Goal: Transaction & Acquisition: Purchase product/service

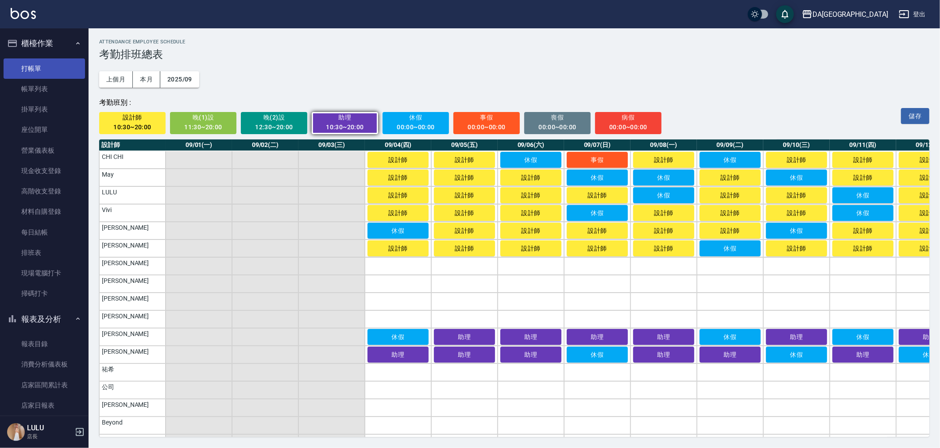
click at [35, 62] on link "打帳單" at bounding box center [44, 68] width 81 height 20
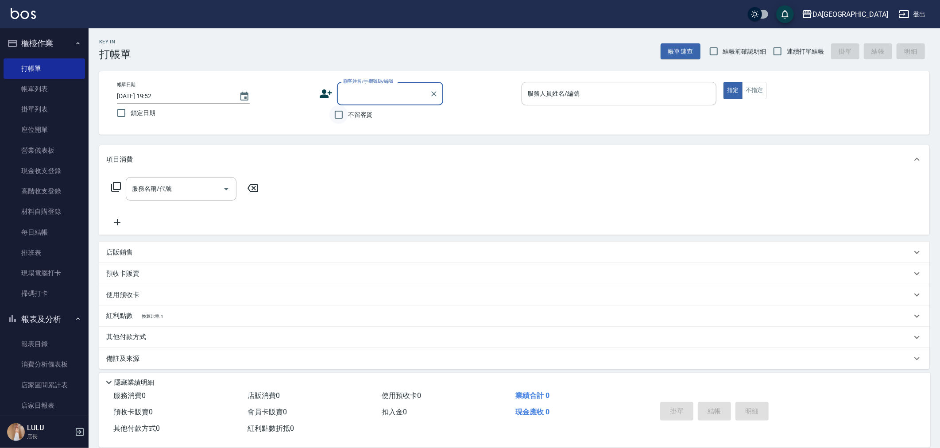
click at [337, 116] on input "不留客資" at bounding box center [338, 114] width 19 height 19
checkbox input "true"
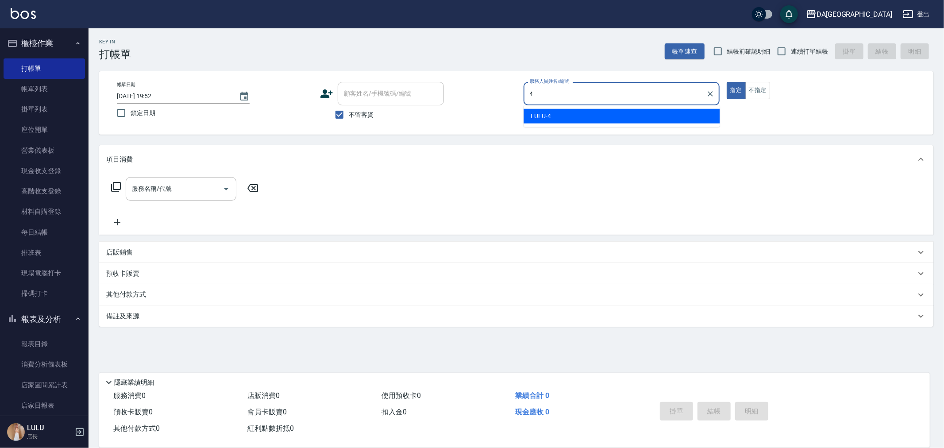
type input "4"
type button "true"
type input "LULU-4"
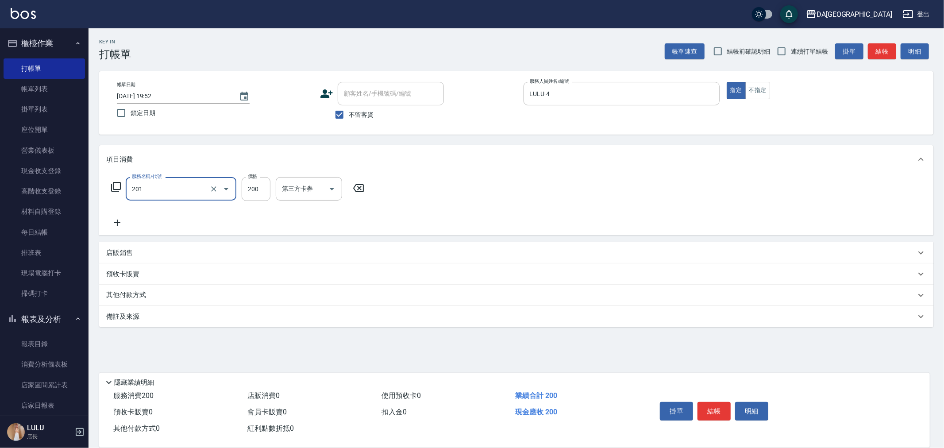
type input "洗髮(201)"
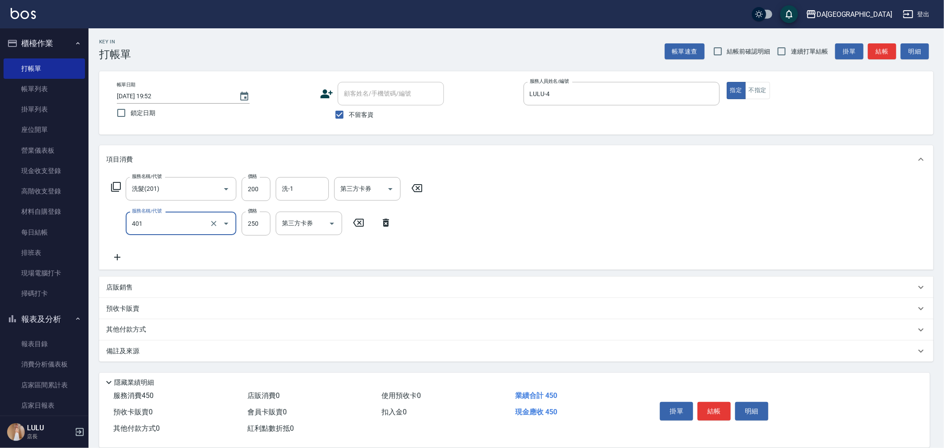
type input "剪髮(401)"
type input "400"
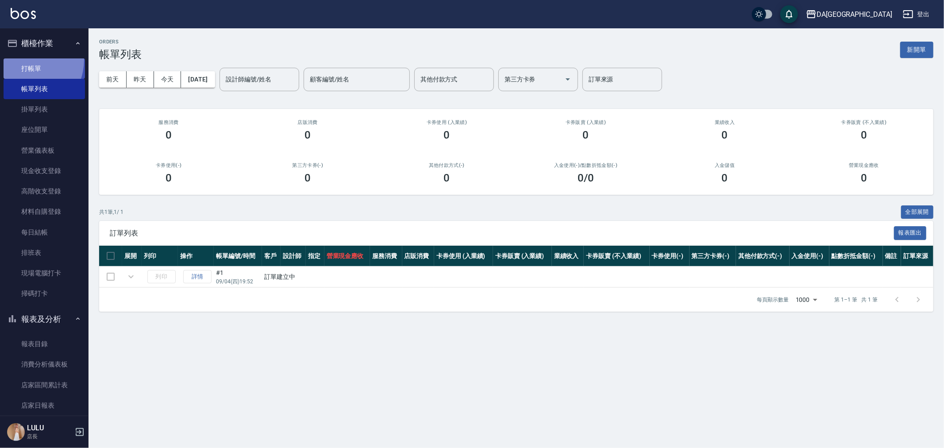
click at [21, 59] on link "打帳單" at bounding box center [44, 68] width 81 height 20
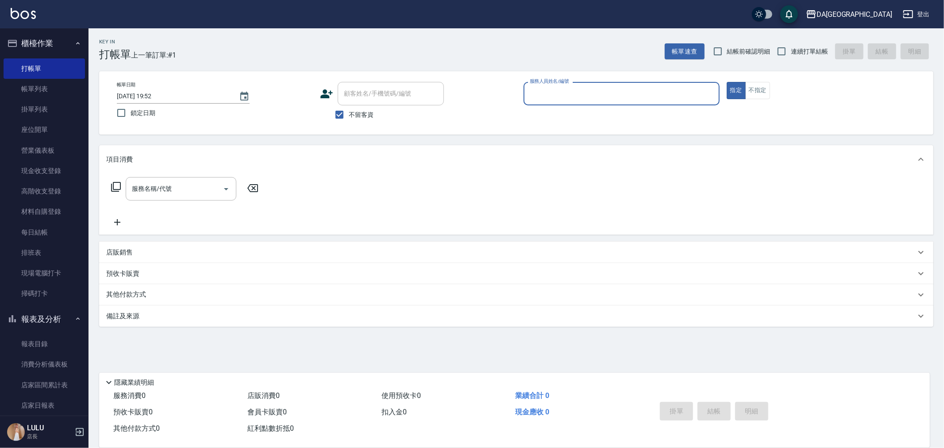
click at [809, 50] on span "連續打單結帳" at bounding box center [809, 51] width 37 height 9
click at [791, 50] on input "連續打單結帳" at bounding box center [781, 51] width 19 height 19
checkbox input "true"
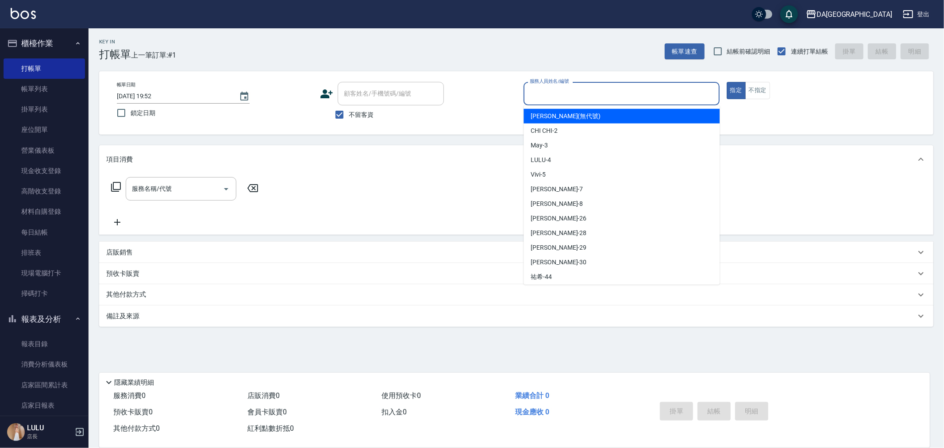
click at [619, 92] on input "服務人員姓名/編號" at bounding box center [622, 93] width 188 height 15
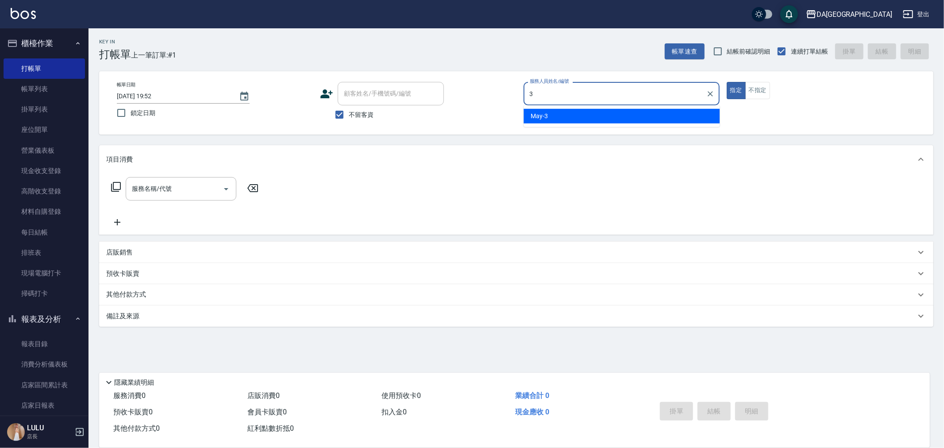
type input "May-3"
type button "true"
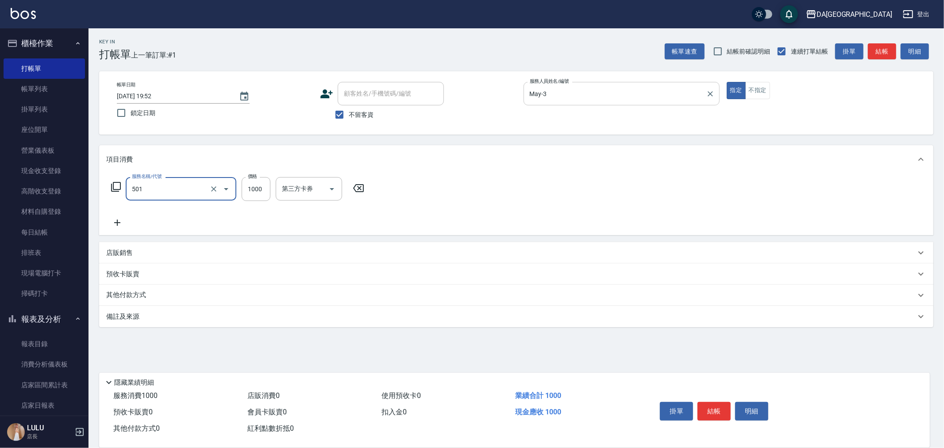
type input "染髮(501)"
type input "1299"
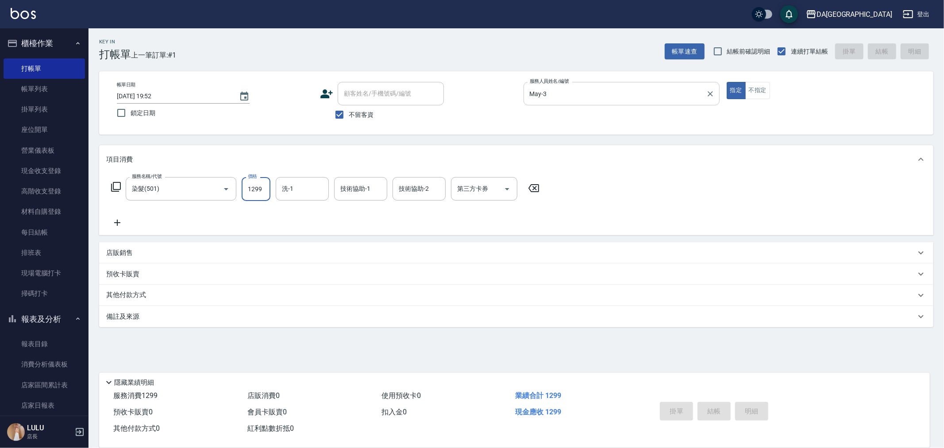
type input "[DATE] 19:53"
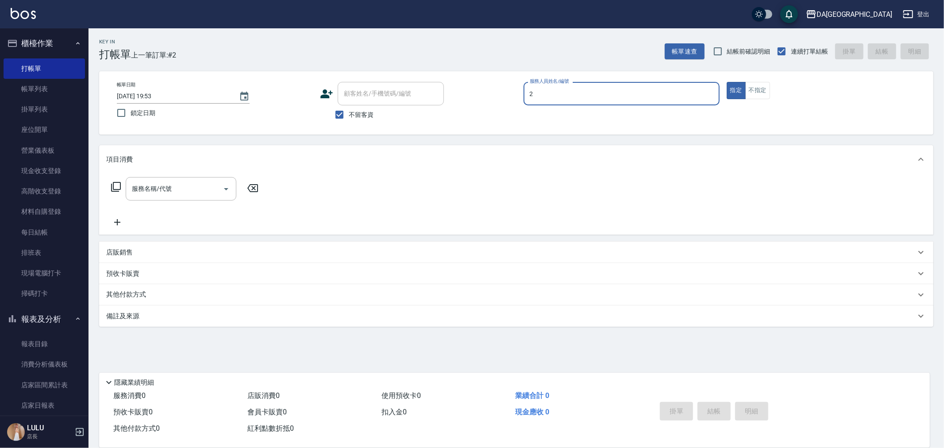
type input "CHI CHI-2"
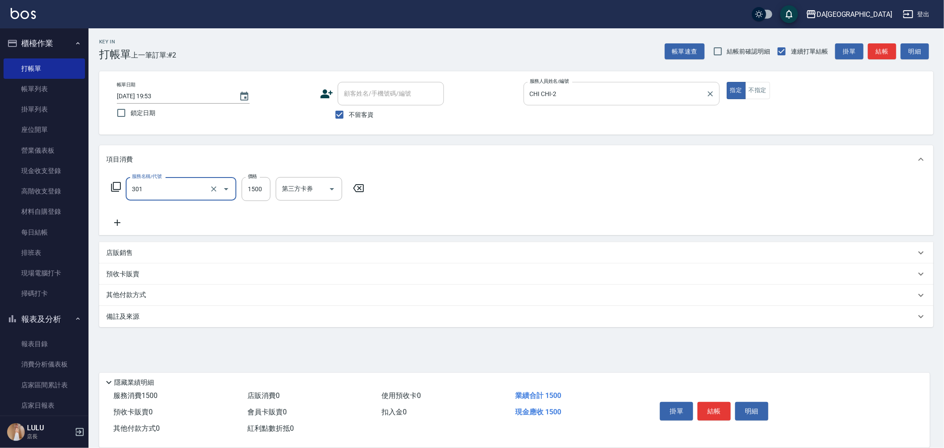
type input "燙髮(301)"
type input "2980"
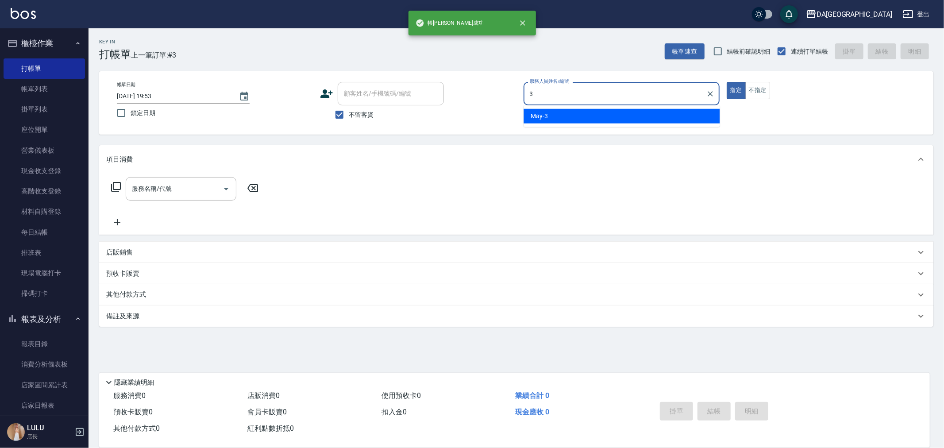
type input "May-3"
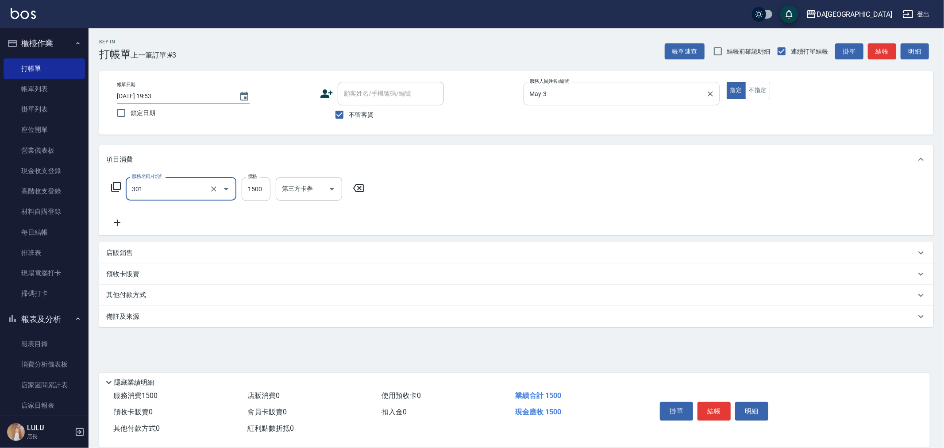
type input "燙髮(301)"
type input "2980"
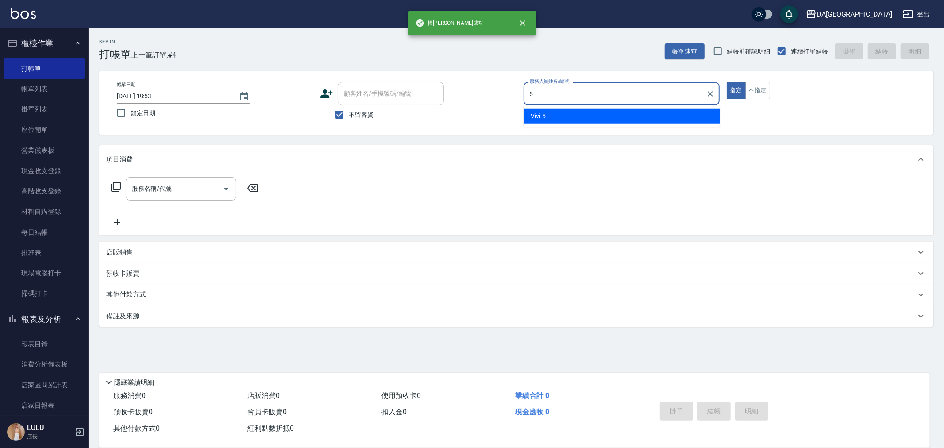
type input "Vivi-5"
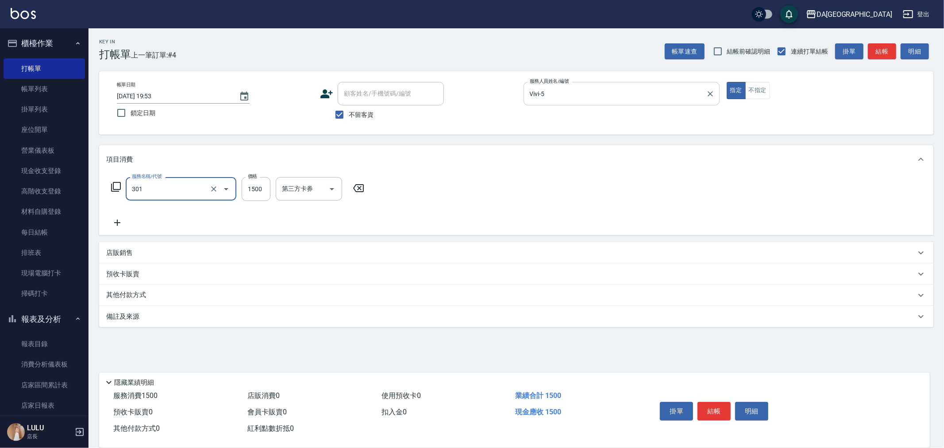
type input "燙髮(301)"
type input "2490"
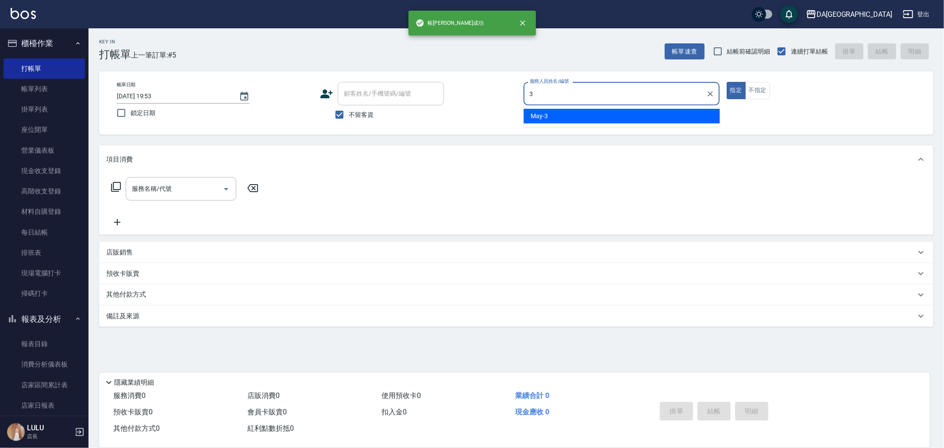
type input "May-3"
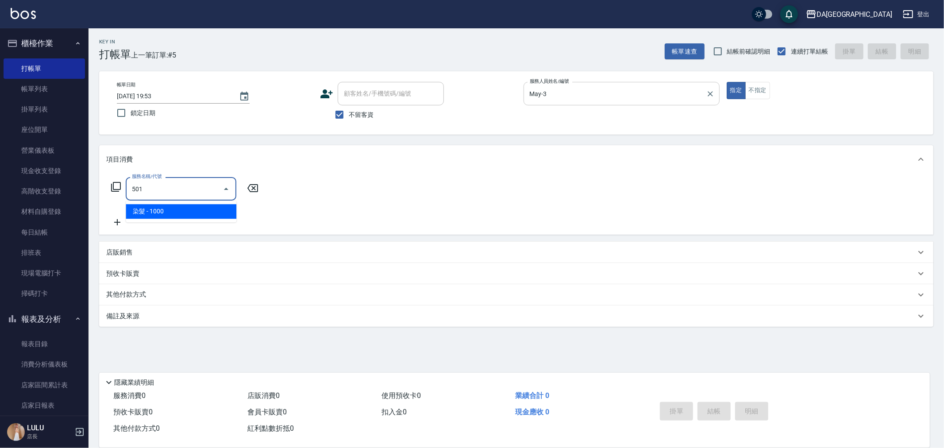
type input "染髮(501)"
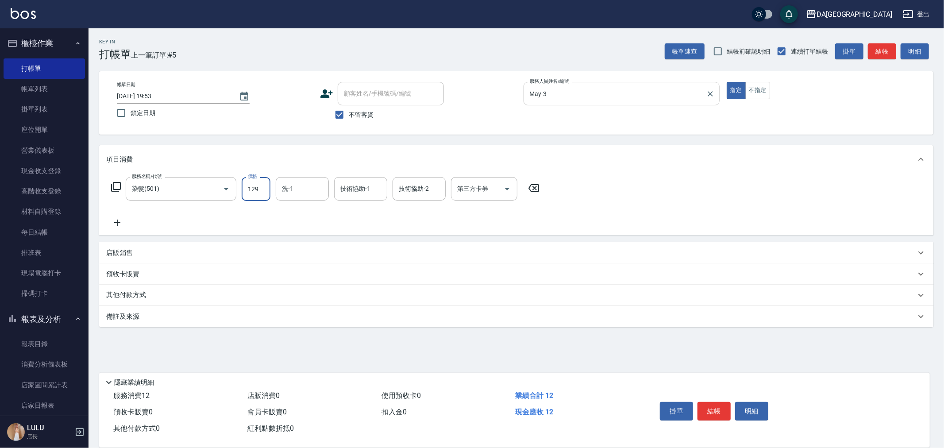
type input "1299"
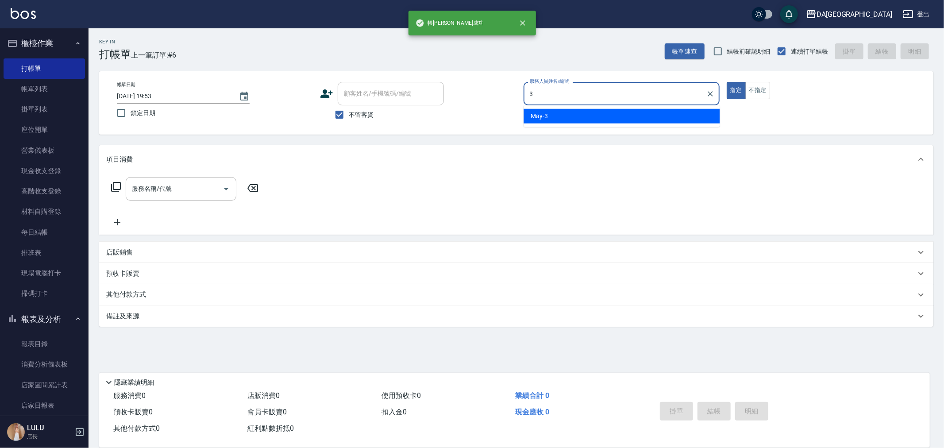
type input "May-3"
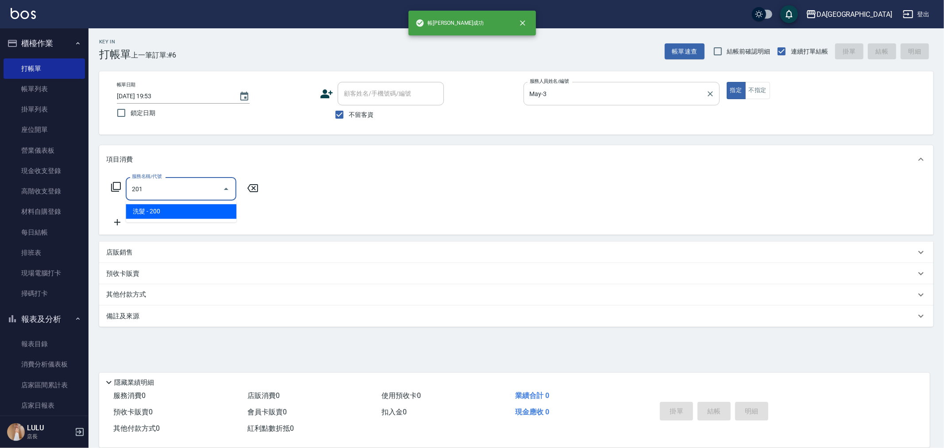
type input "洗髮(201)"
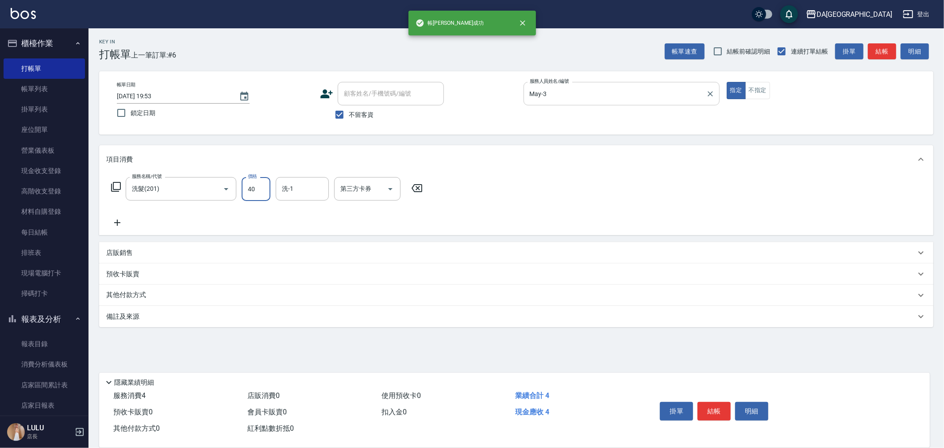
type input "400"
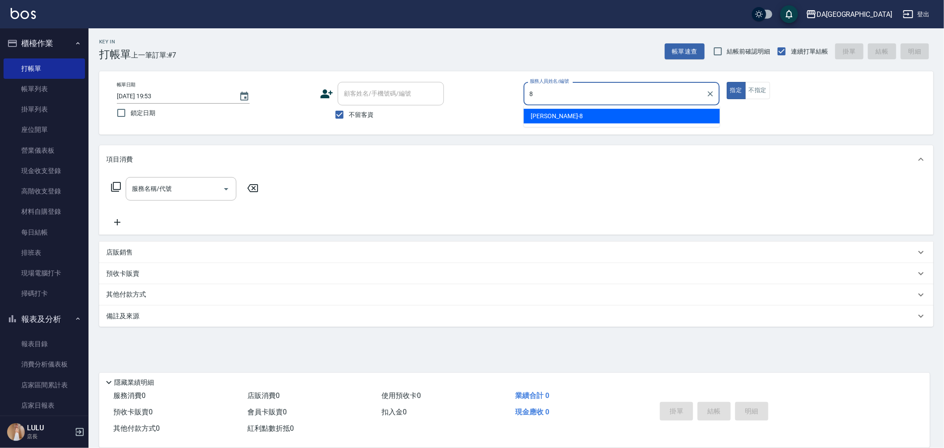
type input "[PERSON_NAME]-8"
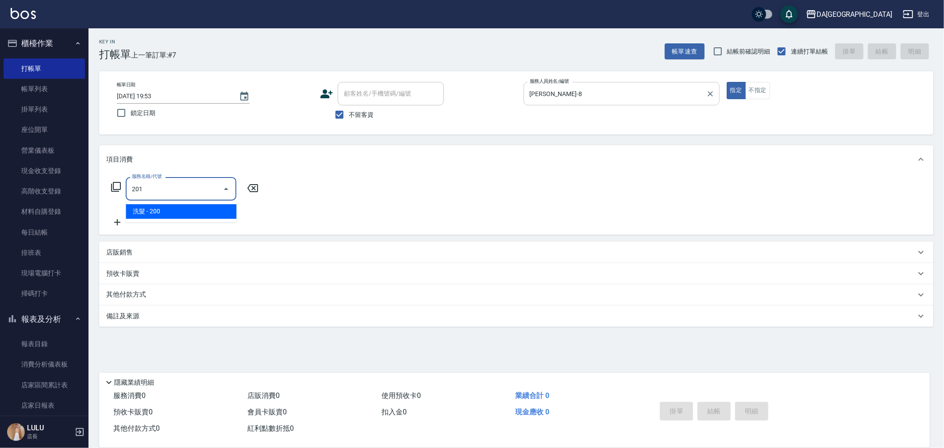
type input "洗髮(201)"
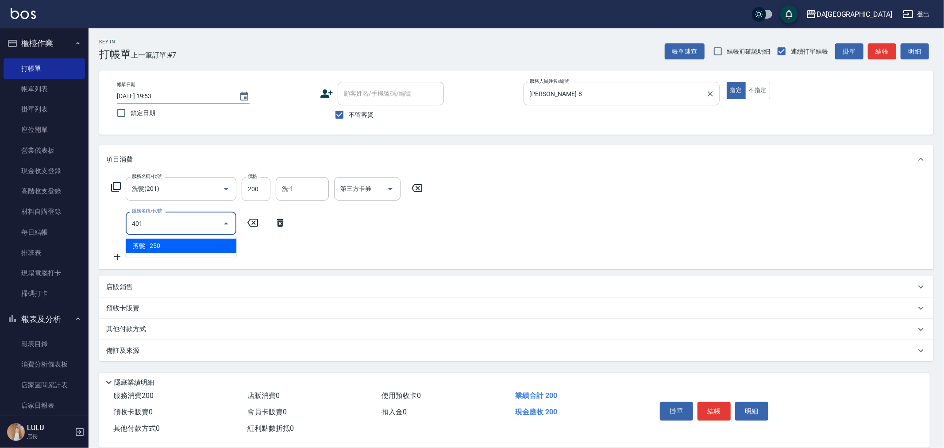
type input "剪髮(401)"
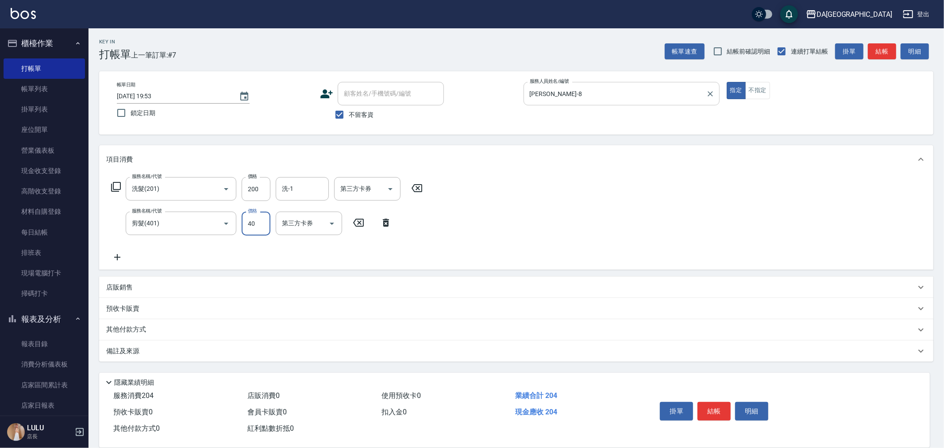
type input "400"
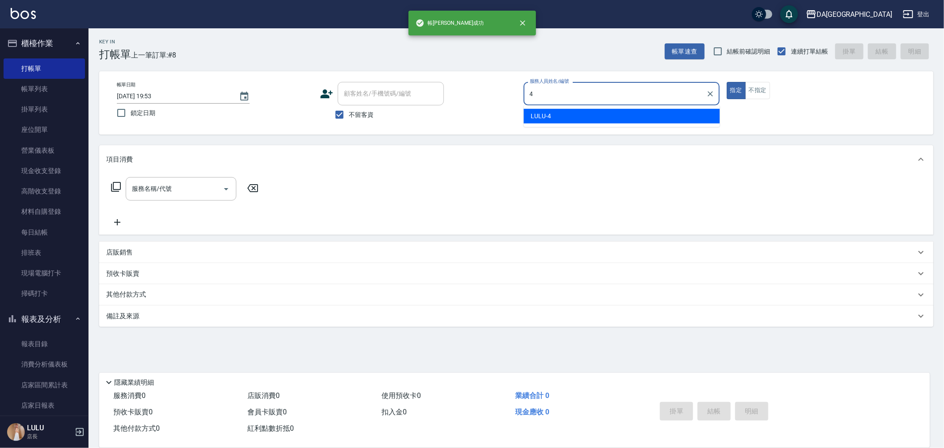
type input "LULU-4"
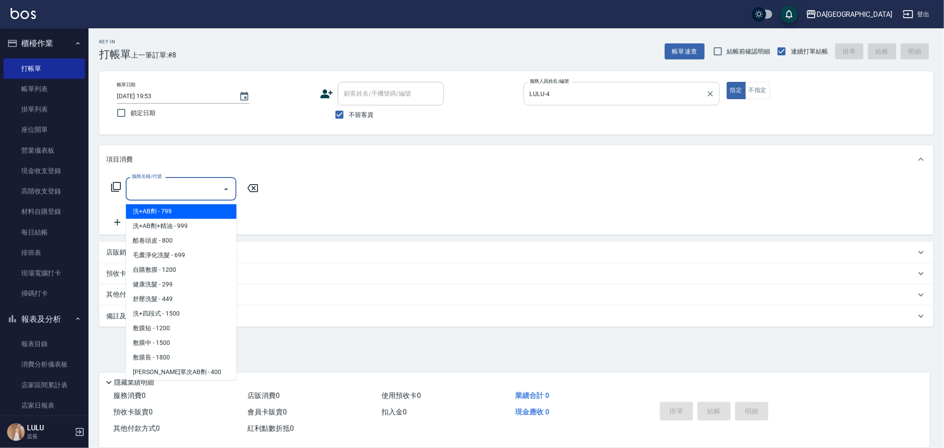
type input "洗+AB劑(101)"
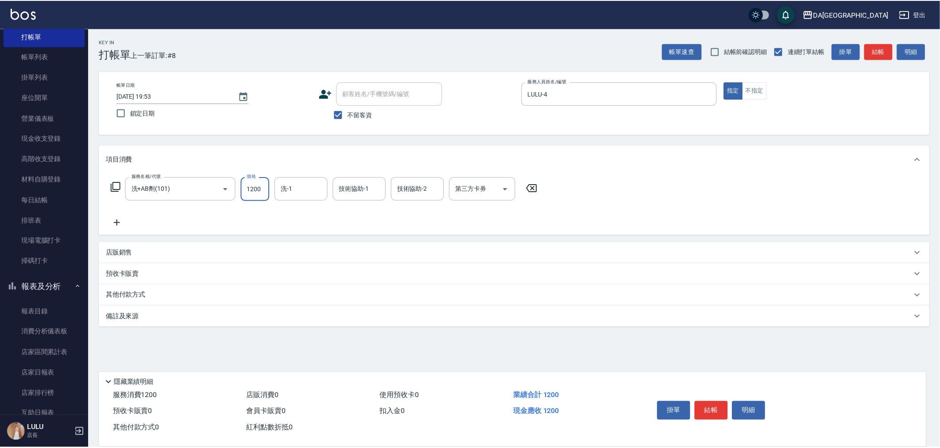
scroll to position [49, 0]
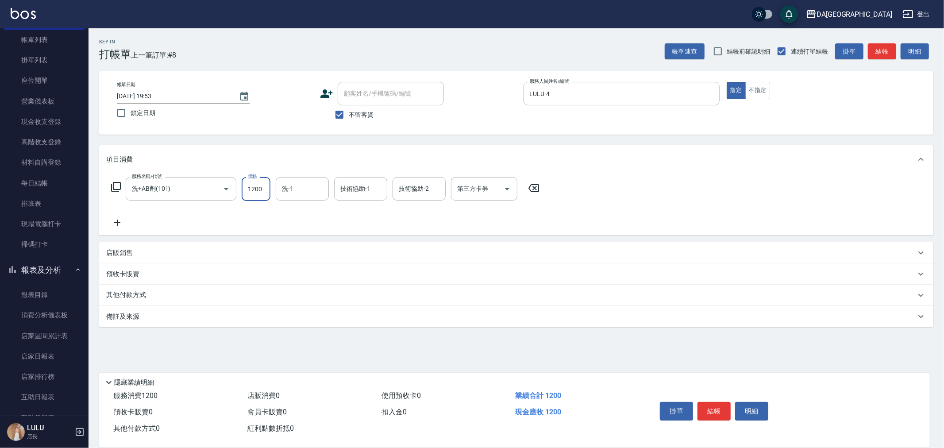
type input "1200"
click at [135, 294] on p "其他付款方式" at bounding box center [128, 295] width 44 height 10
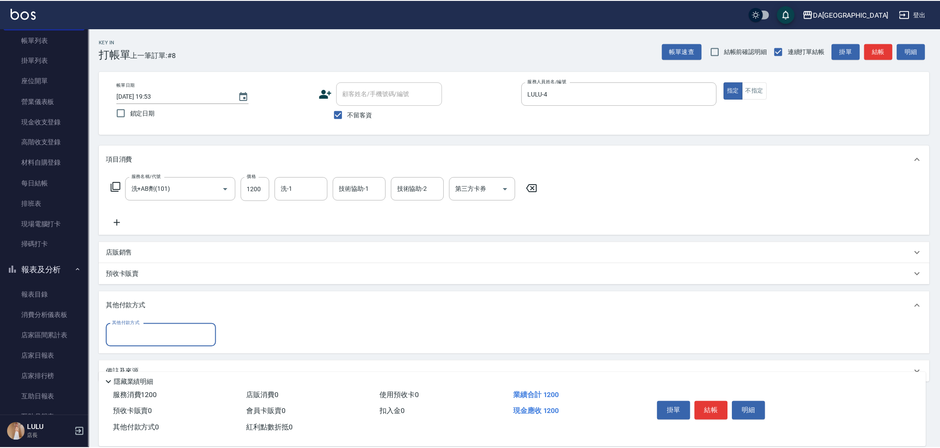
scroll to position [0, 0]
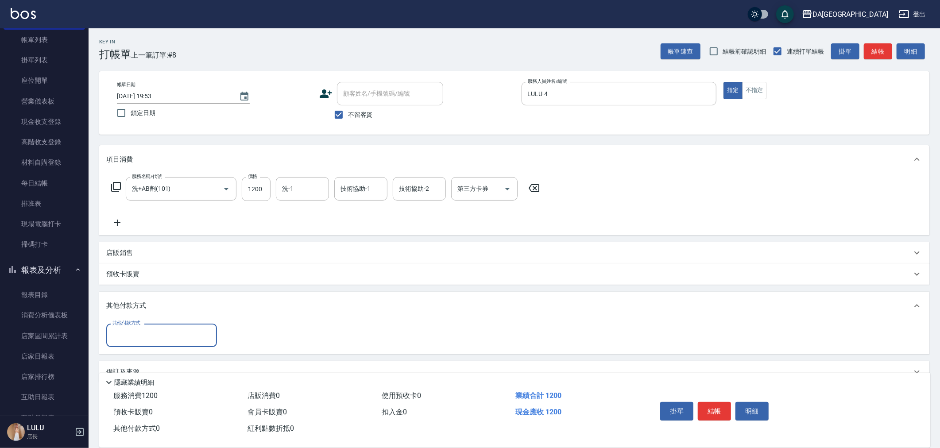
click at [131, 326] on div "其他付款方式" at bounding box center [161, 335] width 111 height 23
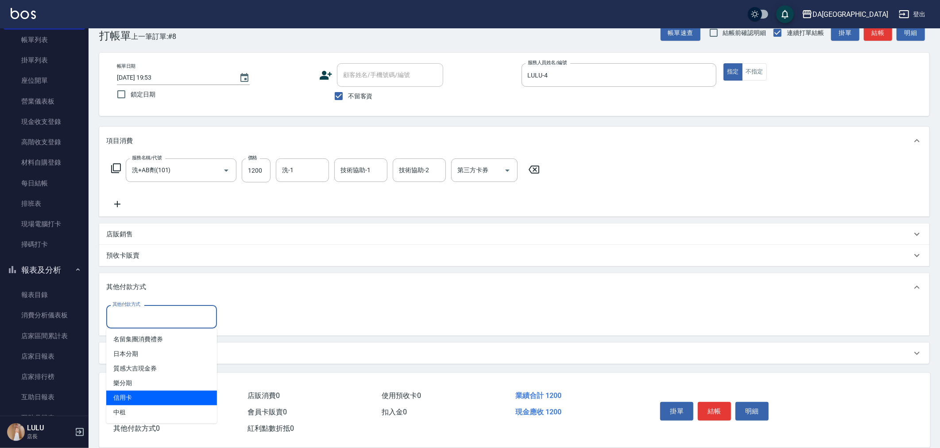
click at [145, 396] on span "信用卡" at bounding box center [161, 397] width 111 height 15
type input "信用卡"
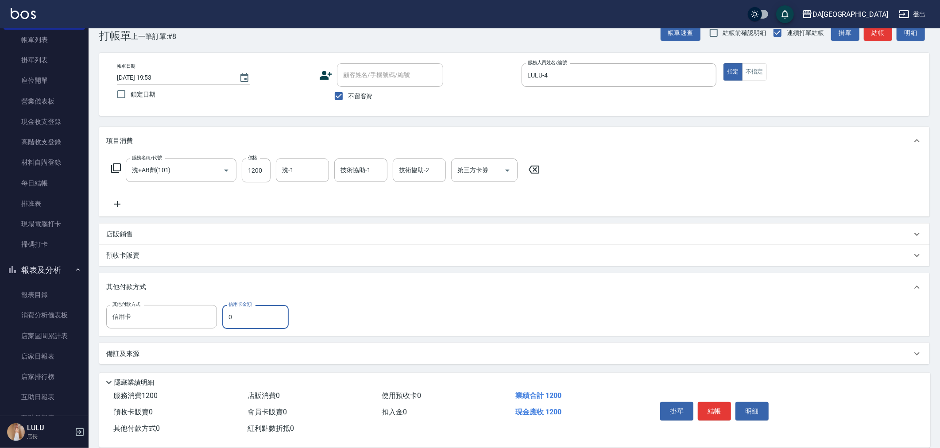
click at [252, 308] on input "0" at bounding box center [255, 317] width 66 height 24
drag, startPoint x: 250, startPoint y: 307, endPoint x: 260, endPoint y: 325, distance: 21.0
click at [250, 306] on label "信用卡金額" at bounding box center [239, 304] width 23 height 7
click at [250, 306] on input "0" at bounding box center [255, 317] width 66 height 24
click at [262, 328] on input "0" at bounding box center [255, 317] width 66 height 24
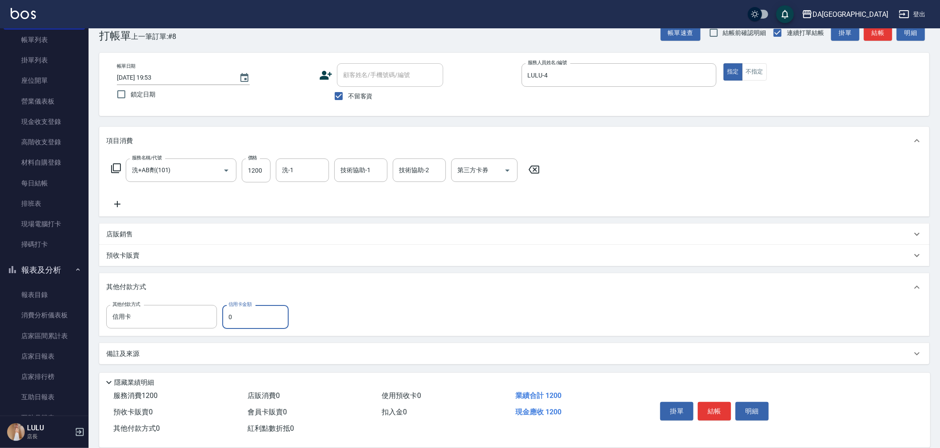
click at [262, 328] on input "0" at bounding box center [255, 317] width 66 height 24
type input "1200"
click at [724, 409] on button "結帳" at bounding box center [713, 411] width 33 height 19
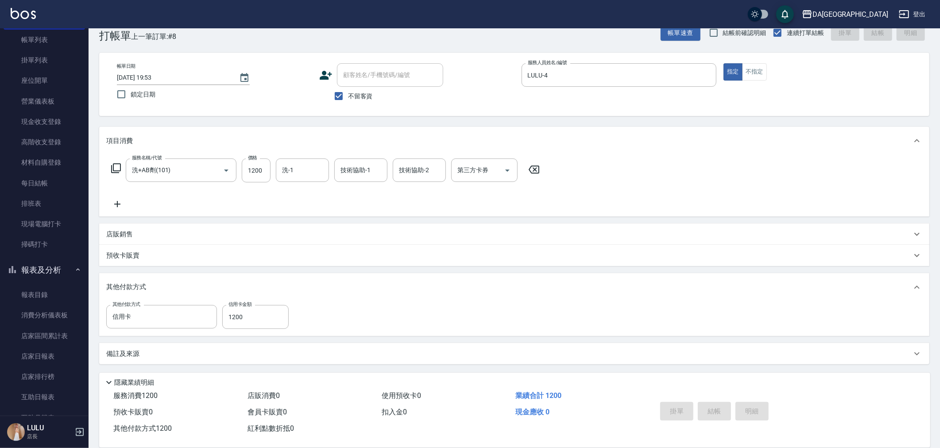
type input "[DATE] 19:54"
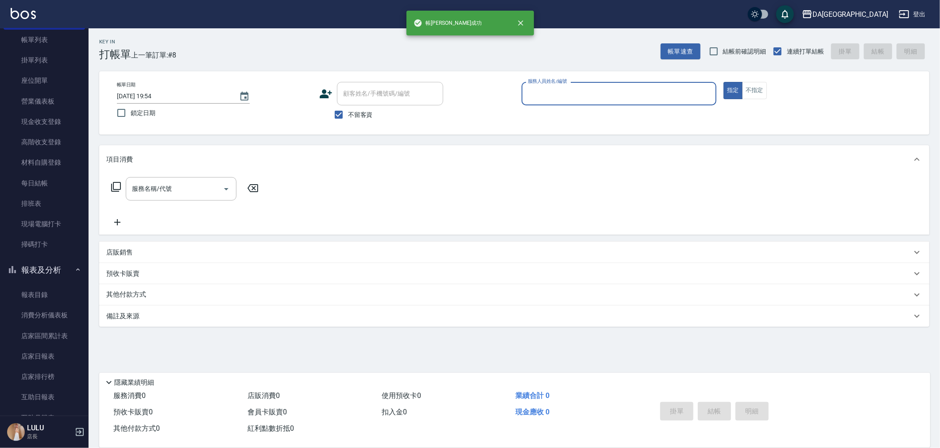
scroll to position [0, 0]
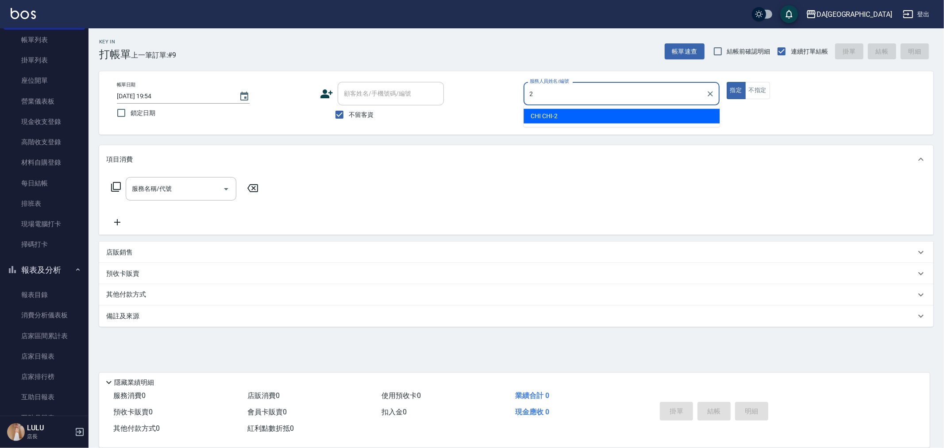
type input "CHI CHI-2"
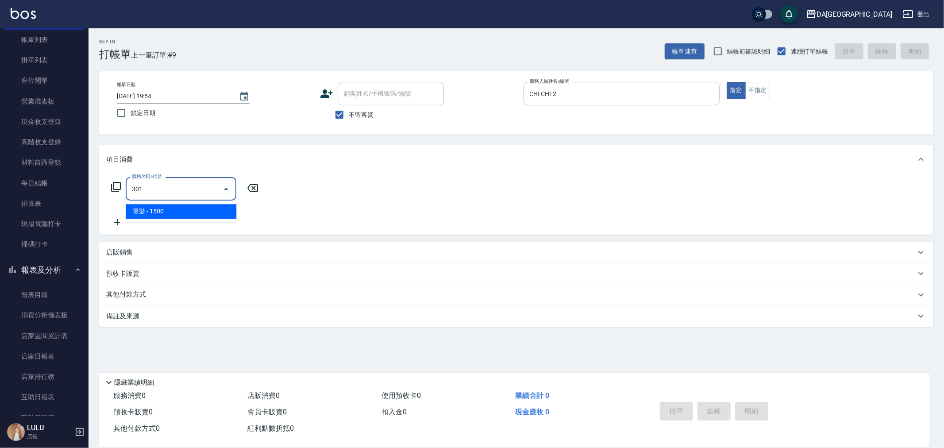
type input "燙髮(301)"
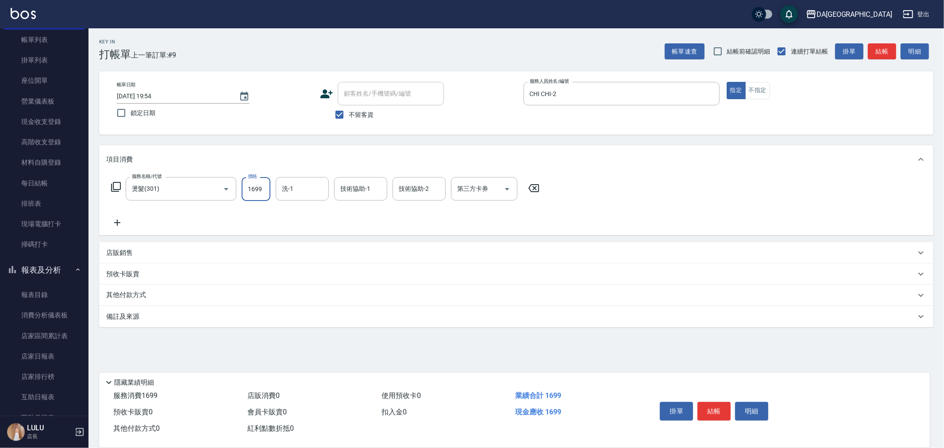
type input "1699"
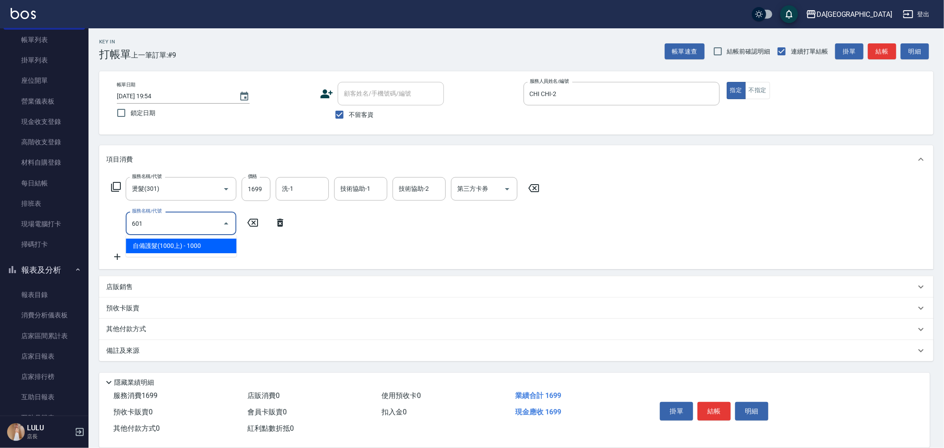
type input "自備護髮(1000上)(601)"
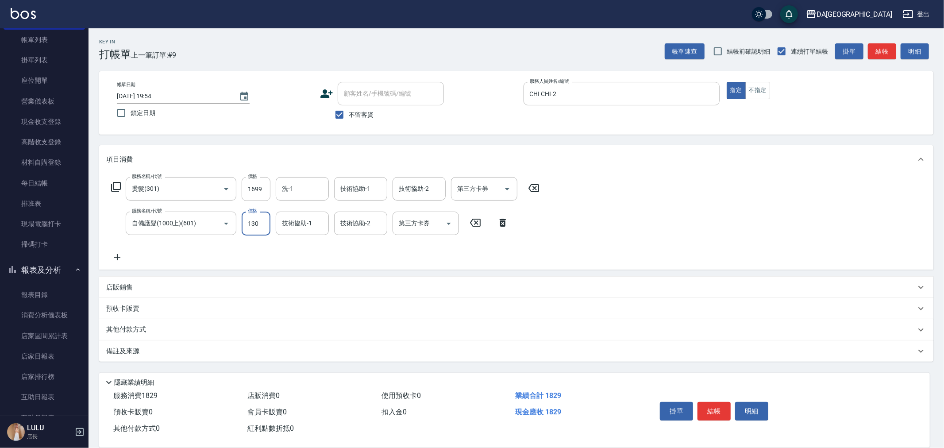
type input "1300"
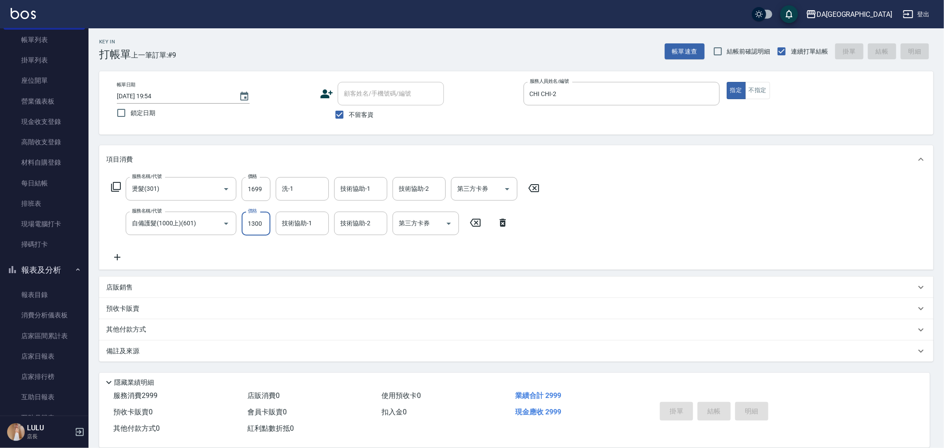
type input "[DATE] 19:55"
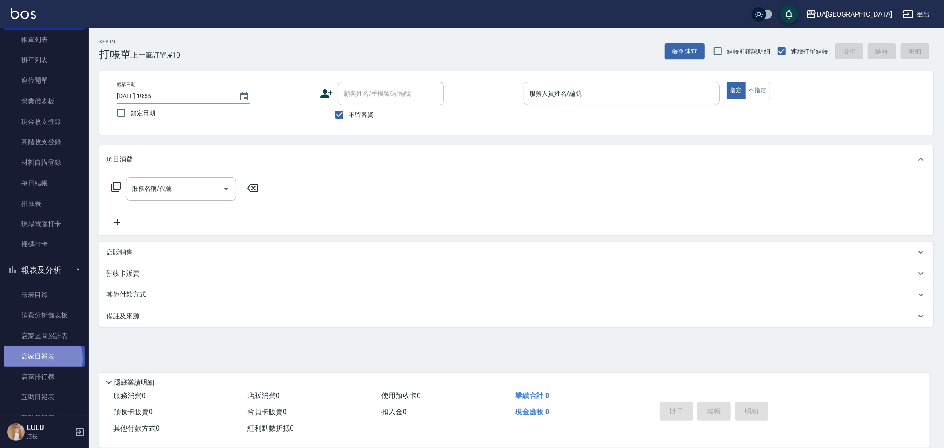
click at [32, 358] on link "店家日報表" at bounding box center [44, 356] width 81 height 20
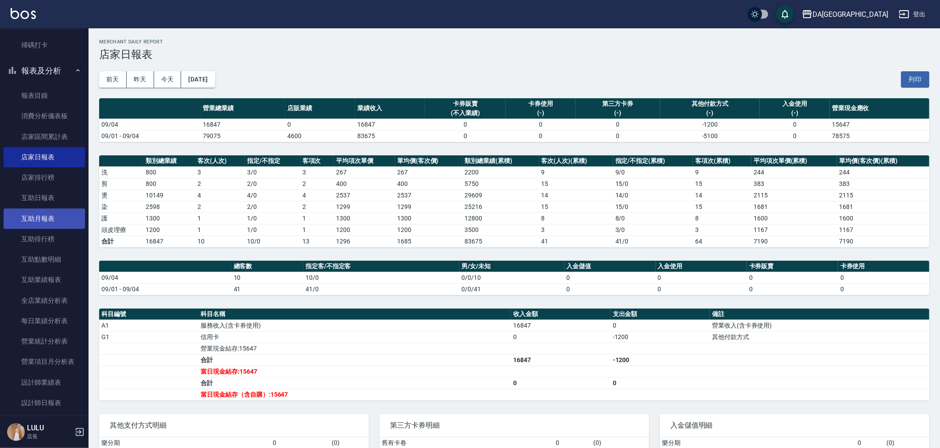
scroll to position [295, 0]
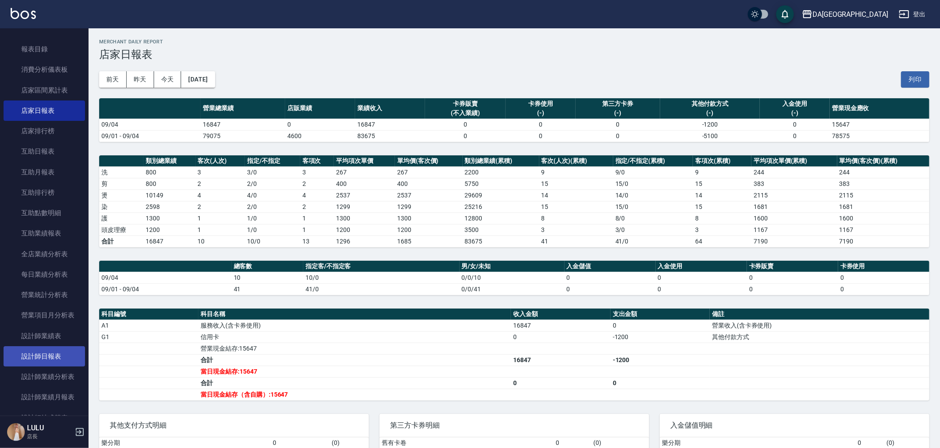
click at [43, 362] on link "設計師日報表" at bounding box center [44, 356] width 81 height 20
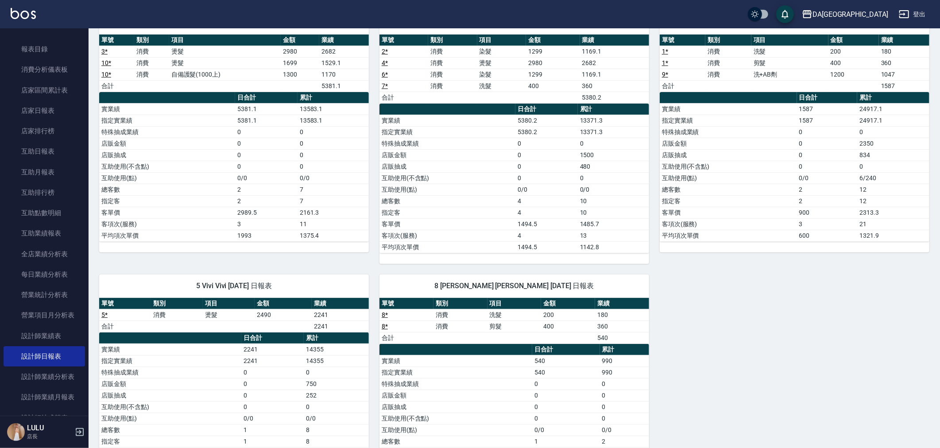
scroll to position [155, 0]
